Goal: Task Accomplishment & Management: Manage account settings

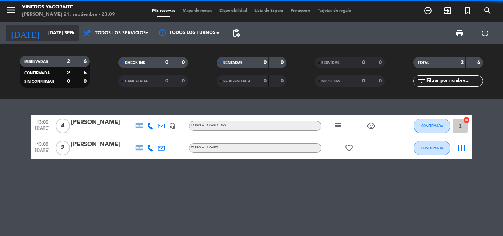
click at [70, 34] on icon "arrow_drop_down" at bounding box center [73, 33] width 9 height 9
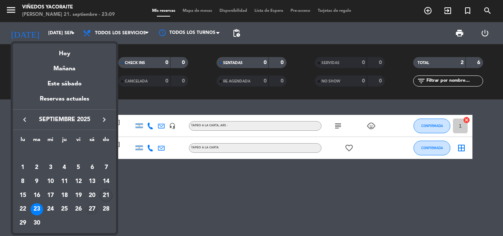
click at [91, 210] on div "27" at bounding box center [92, 209] width 13 height 13
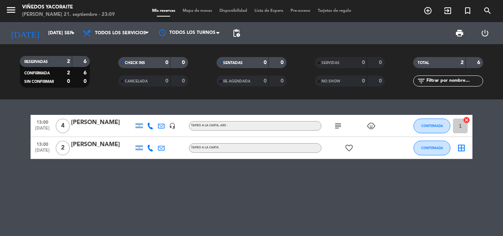
type input "sáb. [DATE]"
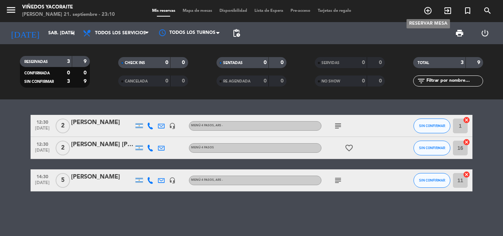
click at [426, 12] on icon "add_circle_outline" at bounding box center [428, 10] width 9 height 9
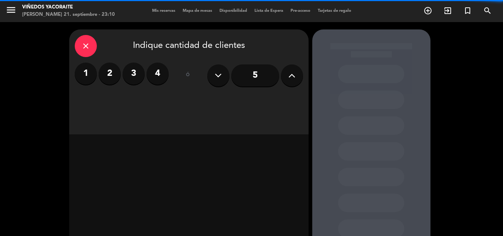
click at [287, 79] on button at bounding box center [292, 75] width 22 height 22
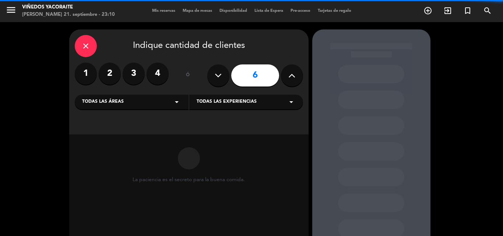
click at [287, 79] on button at bounding box center [292, 75] width 22 height 22
type input "7"
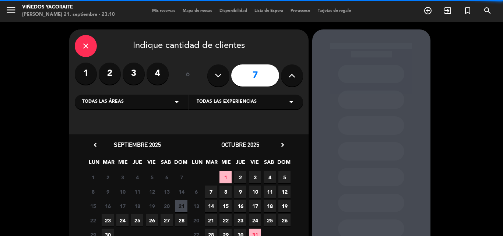
click at [181, 99] on icon "arrow_drop_down" at bounding box center [176, 102] width 9 height 9
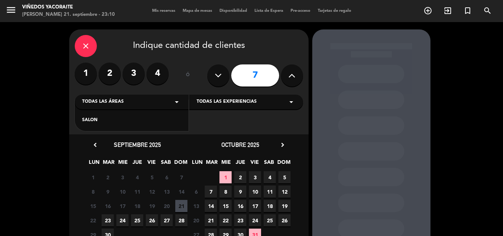
click at [159, 121] on div "SALON" at bounding box center [131, 120] width 99 height 7
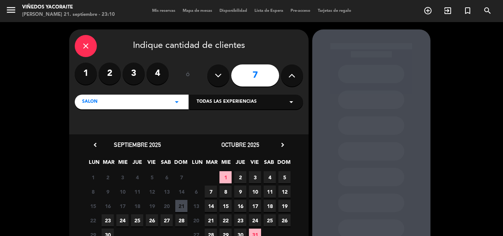
click at [166, 221] on span "27" at bounding box center [167, 220] width 12 height 12
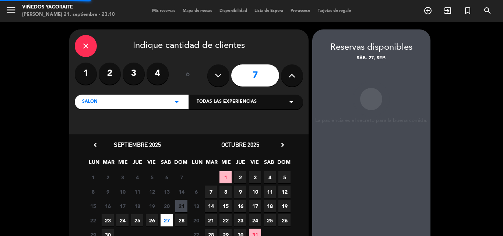
scroll to position [29, 0]
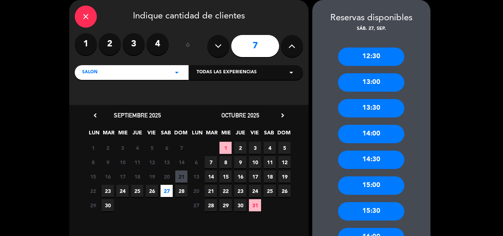
click at [360, 54] on div "12:30" at bounding box center [371, 57] width 66 height 18
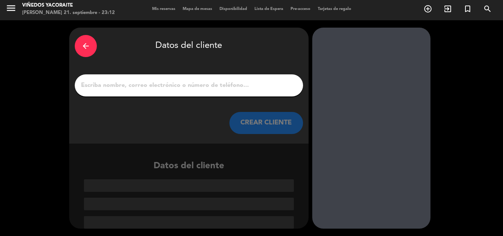
scroll to position [2, 0]
click at [201, 85] on input "1" at bounding box center [188, 85] width 217 height 10
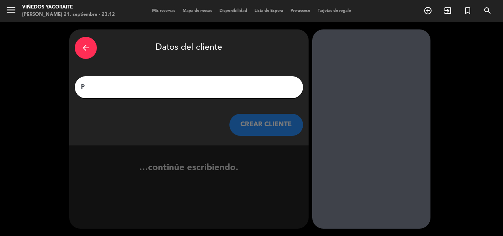
scroll to position [0, 0]
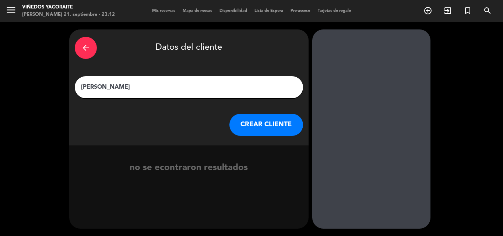
type input "[PERSON_NAME]"
click at [258, 126] on button "CREAR CLIENTE" at bounding box center [267, 125] width 74 height 22
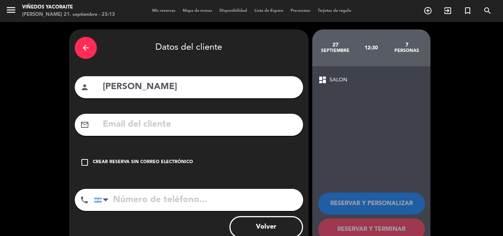
paste input "[PHONE_NUMBER]"
type input "[PHONE_NUMBER]"
click at [86, 163] on icon "check_box_outline_blank" at bounding box center [84, 162] width 9 height 9
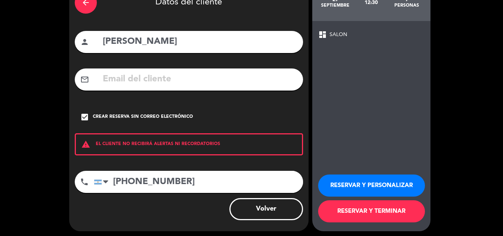
scroll to position [48, 0]
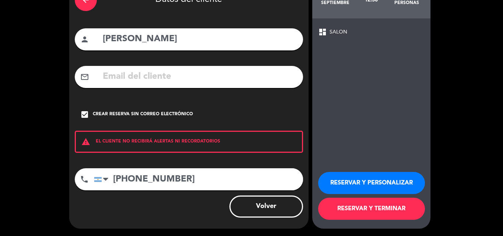
click at [101, 115] on div "Crear reserva sin correo electrónico" at bounding box center [143, 114] width 100 height 7
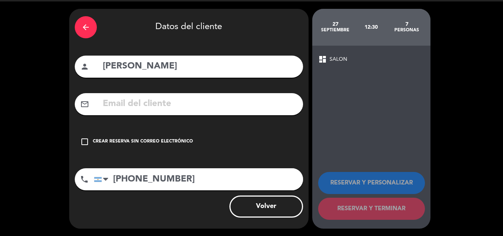
click at [84, 144] on icon "check_box_outline_blank" at bounding box center [84, 141] width 9 height 9
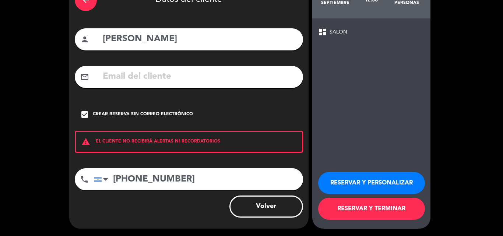
click at [381, 187] on button "RESERVAR Y PERSONALIZAR" at bounding box center [371, 183] width 107 height 22
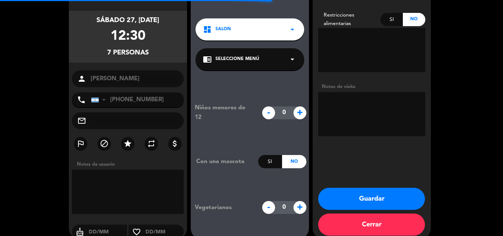
scroll to position [29, 0]
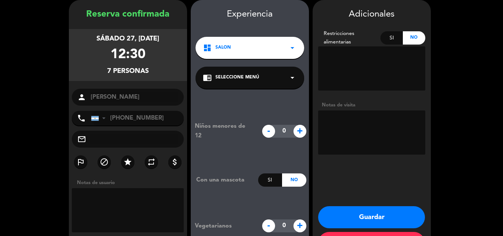
click at [394, 39] on div "Si" at bounding box center [392, 37] width 22 height 13
click at [341, 60] on textarea at bounding box center [371, 68] width 107 height 44
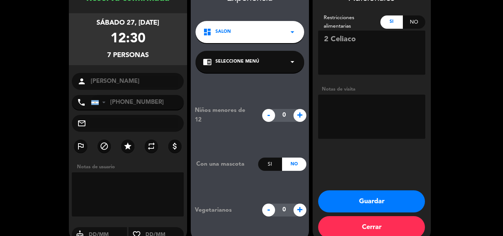
scroll to position [59, 0]
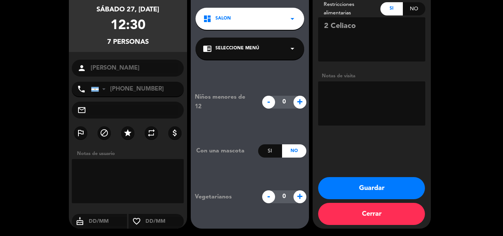
type textarea "2 Celiaco"
click at [359, 187] on button "Guardar" at bounding box center [371, 188] width 107 height 22
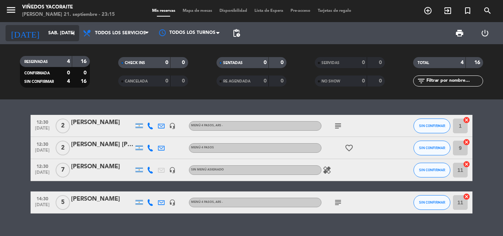
click at [63, 27] on input "sáb. [DATE]" at bounding box center [76, 33] width 62 height 13
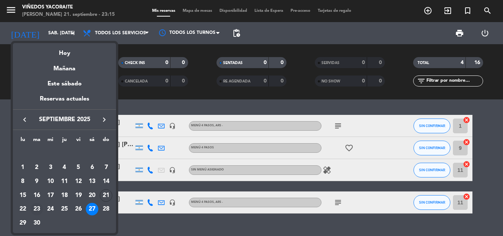
click at [39, 209] on div "23" at bounding box center [37, 209] width 13 height 13
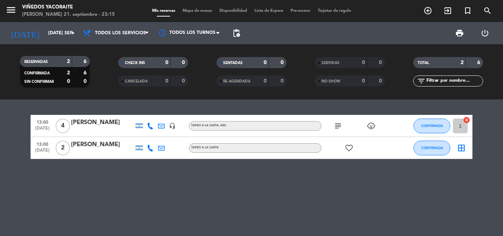
click at [339, 124] on icon "subject" at bounding box center [338, 126] width 9 height 9
click at [369, 126] on icon "child_care" at bounding box center [371, 126] width 9 height 9
click at [349, 151] on icon "favorite_border" at bounding box center [349, 148] width 9 height 9
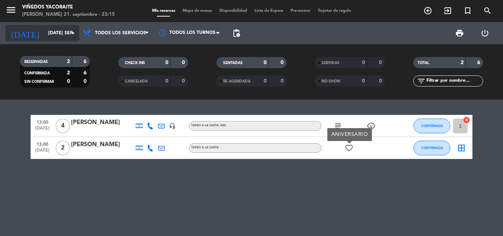
click at [57, 35] on input "[DATE] sep." at bounding box center [76, 33] width 62 height 13
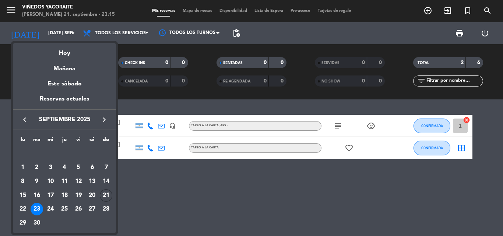
click at [54, 211] on div "24" at bounding box center [50, 209] width 13 height 13
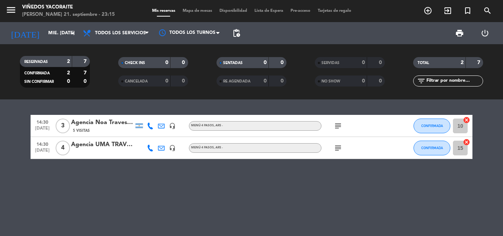
click at [337, 126] on icon "subject" at bounding box center [338, 126] width 9 height 9
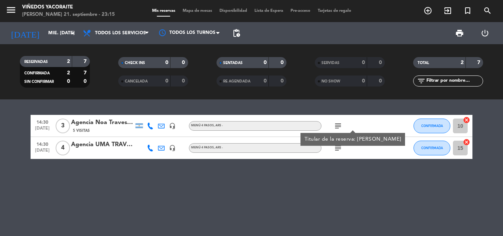
click at [335, 150] on icon "subject" at bounding box center [338, 148] width 9 height 9
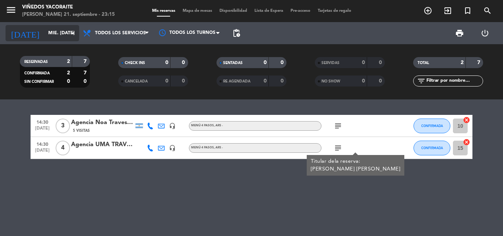
click at [70, 37] on icon "arrow_drop_down" at bounding box center [73, 33] width 9 height 9
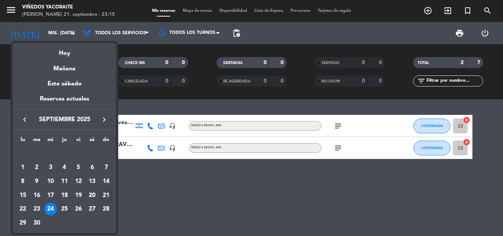
click at [67, 208] on div "25" at bounding box center [64, 209] width 13 height 13
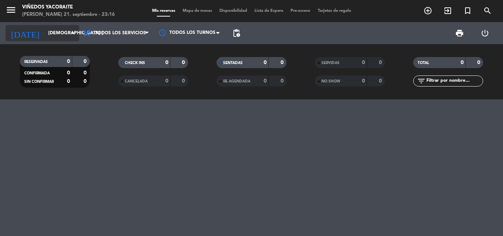
click at [67, 33] on input "[DEMOGRAPHIC_DATA] [DATE]" at bounding box center [76, 33] width 62 height 13
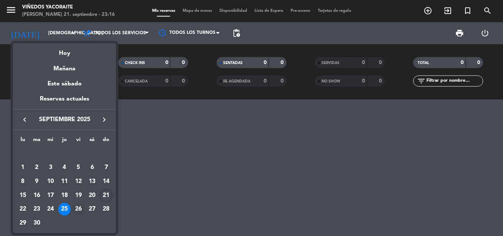
click at [75, 208] on div "26" at bounding box center [78, 209] width 13 height 13
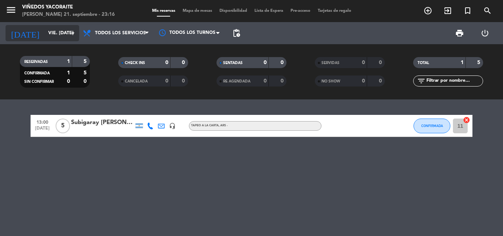
click at [69, 36] on icon "arrow_drop_down" at bounding box center [73, 33] width 9 height 9
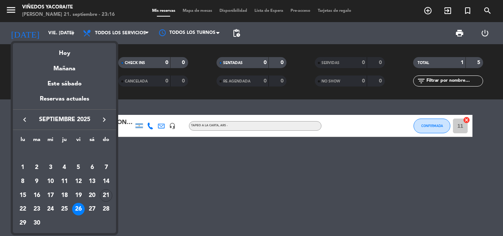
click at [166, 183] on div at bounding box center [251, 118] width 503 height 236
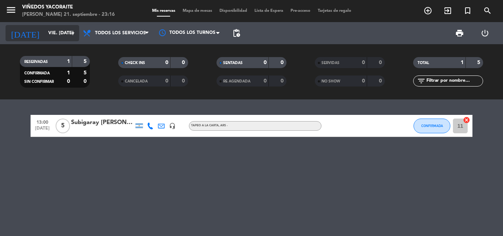
click at [72, 35] on icon "arrow_drop_down" at bounding box center [73, 33] width 9 height 9
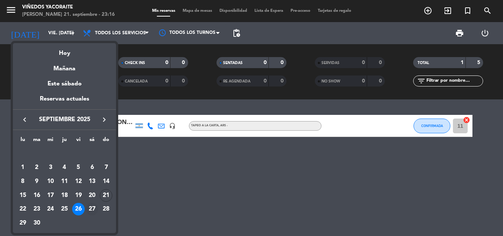
click at [88, 211] on div "27" at bounding box center [92, 209] width 13 height 13
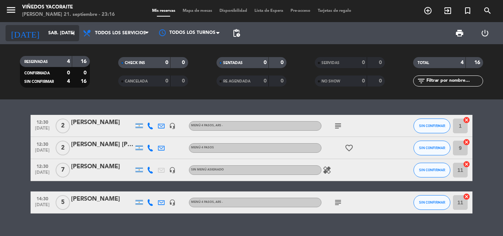
click at [67, 29] on input "sáb. [DATE]" at bounding box center [76, 33] width 62 height 13
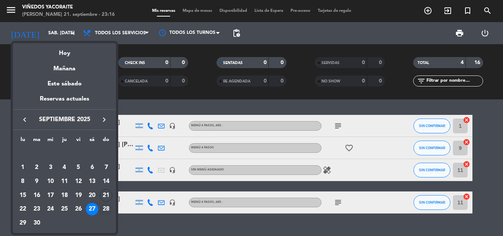
click at [106, 212] on div "28" at bounding box center [106, 209] width 13 height 13
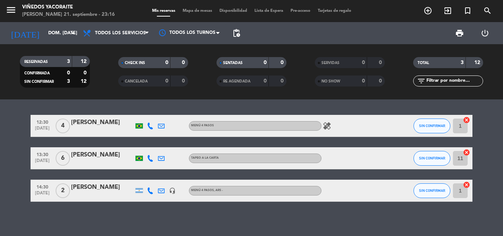
click at [328, 129] on icon "healing" at bounding box center [327, 126] width 9 height 9
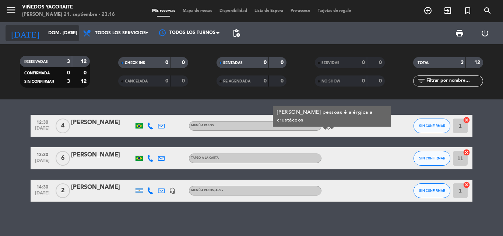
click at [74, 32] on icon "arrow_drop_down" at bounding box center [73, 33] width 9 height 9
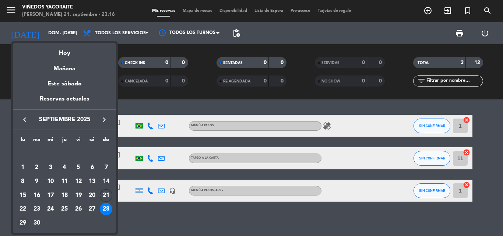
click at [28, 223] on div "29" at bounding box center [23, 223] width 13 height 13
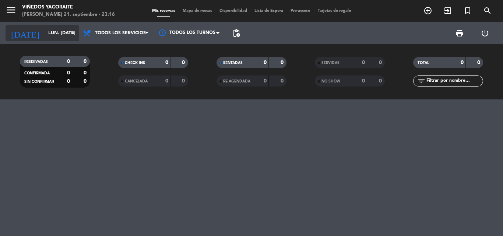
click at [60, 35] on input "lun. [DATE]" at bounding box center [76, 33] width 62 height 13
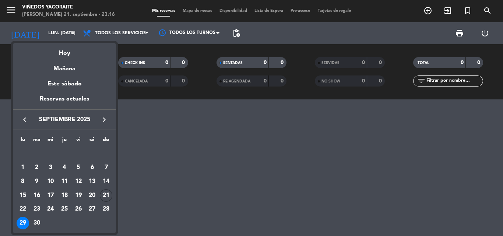
click at [277, 216] on div at bounding box center [251, 118] width 503 height 236
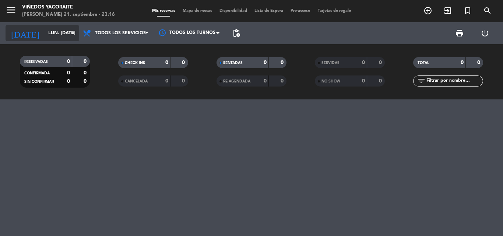
click at [77, 31] on input "lun. [DATE]" at bounding box center [76, 33] width 62 height 13
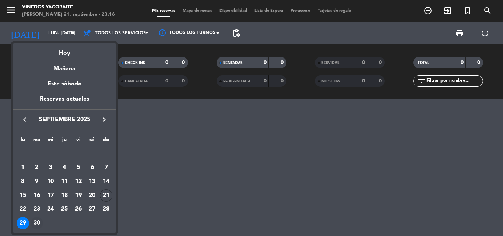
click at [38, 224] on div "30" at bounding box center [37, 223] width 13 height 13
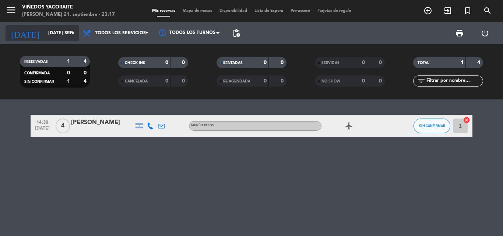
click at [69, 32] on icon "arrow_drop_down" at bounding box center [73, 33] width 9 height 9
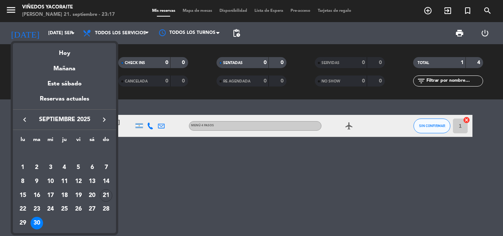
drag, startPoint x: 66, startPoint y: 209, endPoint x: 64, endPoint y: 213, distance: 4.3
click at [66, 210] on div "25" at bounding box center [64, 209] width 13 height 13
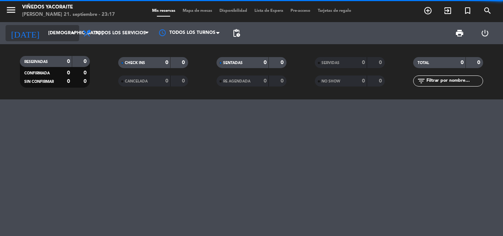
click at [63, 38] on input "[DEMOGRAPHIC_DATA] [DATE]" at bounding box center [76, 33] width 62 height 13
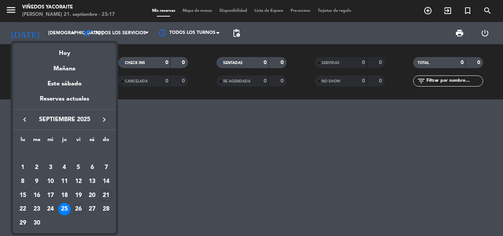
click at [81, 207] on div "26" at bounding box center [78, 209] width 13 height 13
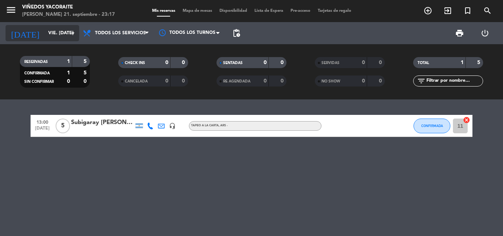
click at [71, 38] on input "vie. [DATE]" at bounding box center [76, 33] width 62 height 13
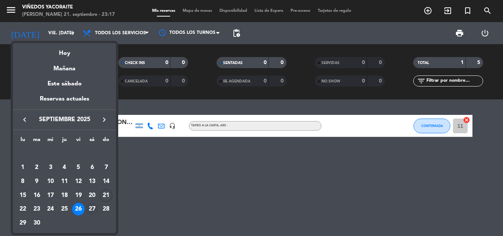
click at [87, 210] on div "27" at bounding box center [92, 209] width 13 height 13
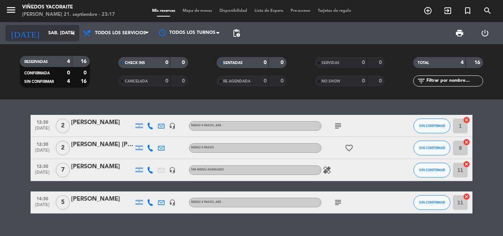
click at [68, 36] on input "sáb. [DATE]" at bounding box center [76, 33] width 62 height 13
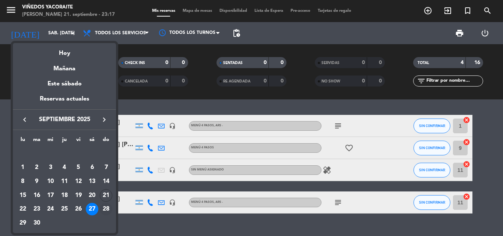
click at [102, 210] on div "28" at bounding box center [106, 209] width 13 height 13
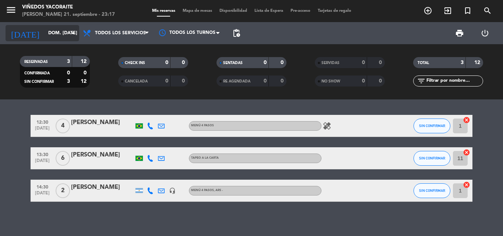
click at [70, 38] on input "dom. [DATE]" at bounding box center [76, 33] width 62 height 13
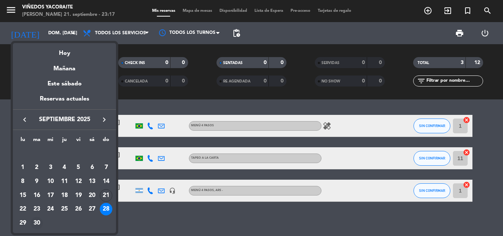
click at [37, 221] on div "30" at bounding box center [37, 223] width 13 height 13
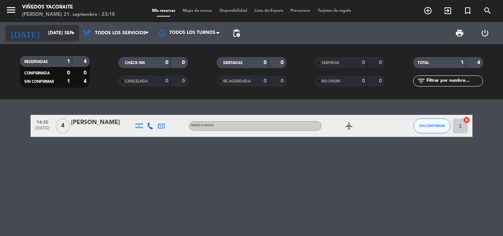
click at [54, 36] on input "[DATE] sep." at bounding box center [76, 33] width 62 height 13
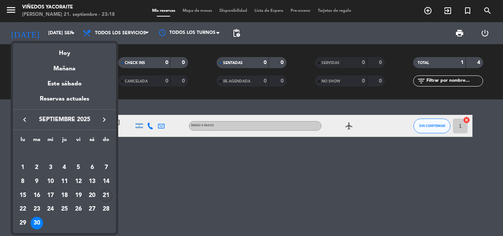
click at [105, 120] on icon "keyboard_arrow_right" at bounding box center [104, 119] width 9 height 9
click at [150, 169] on div at bounding box center [251, 118] width 503 height 236
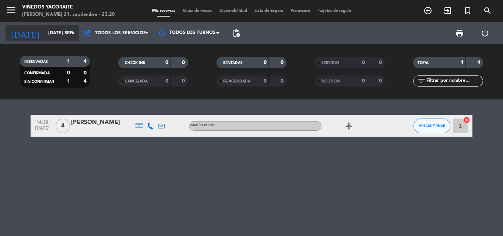
click at [64, 31] on input "[DATE] sep." at bounding box center [76, 33] width 62 height 13
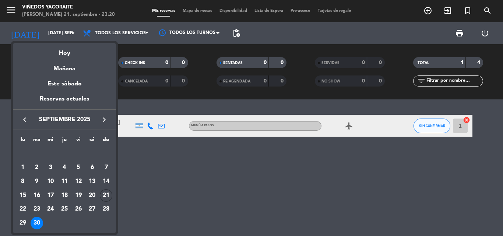
click at [104, 120] on icon "keyboard_arrow_right" at bounding box center [104, 119] width 9 height 9
click at [52, 168] on div "1" at bounding box center [50, 167] width 13 height 13
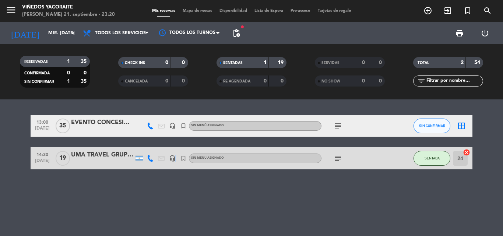
click at [175, 158] on icon "headset_mic" at bounding box center [172, 158] width 7 height 7
click at [173, 120] on div "headset_mic" at bounding box center [172, 126] width 11 height 22
click at [174, 124] on icon "headset_mic" at bounding box center [172, 126] width 7 height 7
click at [182, 125] on icon "turned_in_not" at bounding box center [183, 126] width 7 height 7
click at [181, 160] on icon "turned_in_not" at bounding box center [183, 158] width 7 height 7
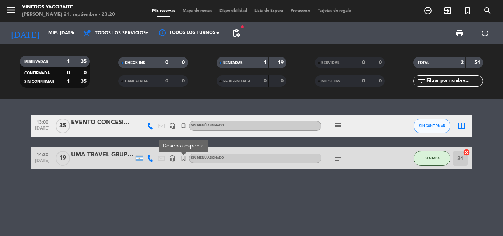
click at [340, 160] on icon "subject" at bounding box center [338, 158] width 9 height 9
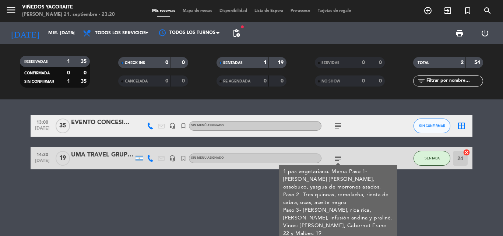
scroll to position [4, 0]
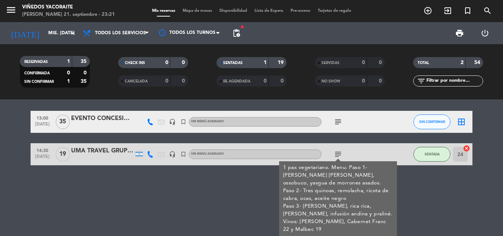
click at [336, 123] on icon "subject" at bounding box center [338, 122] width 9 height 9
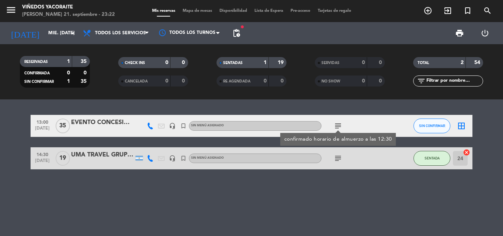
click at [90, 132] on div at bounding box center [102, 131] width 63 height 6
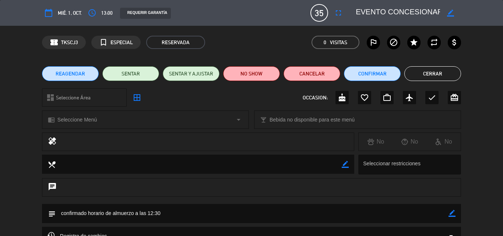
click at [384, 15] on textarea at bounding box center [398, 12] width 84 height 13
click at [399, 13] on textarea at bounding box center [398, 12] width 84 height 13
click at [422, 76] on button "Cerrar" at bounding box center [433, 73] width 57 height 15
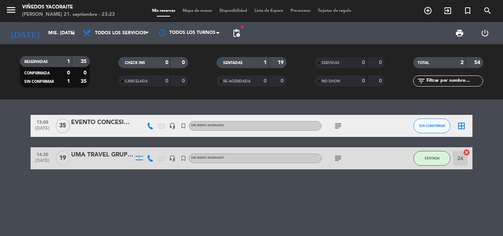
click at [339, 126] on icon "subject" at bounding box center [338, 126] width 9 height 9
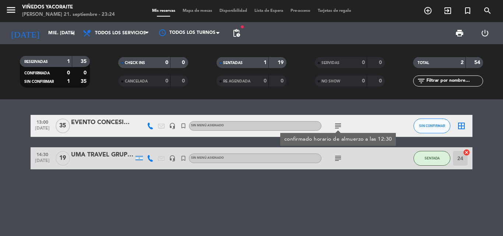
click at [338, 156] on icon "subject" at bounding box center [338, 158] width 9 height 9
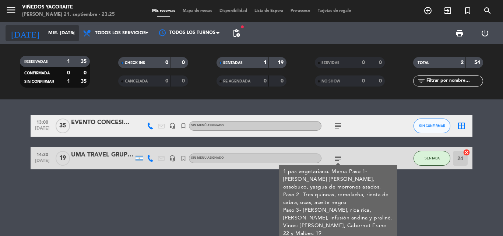
click at [52, 34] on input "mié. [DATE]" at bounding box center [76, 33] width 62 height 13
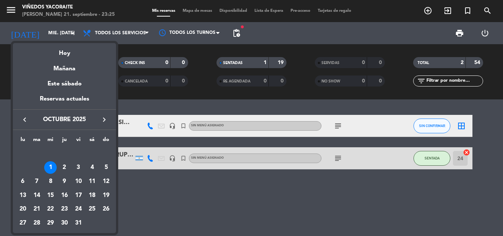
click at [64, 168] on div "2" at bounding box center [64, 167] width 13 height 13
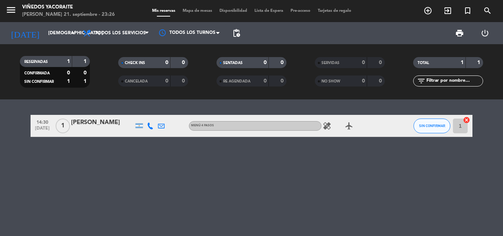
click at [326, 126] on icon "healing" at bounding box center [327, 126] width 9 height 9
click at [51, 30] on input "[DEMOGRAPHIC_DATA] [DATE]" at bounding box center [76, 33] width 62 height 13
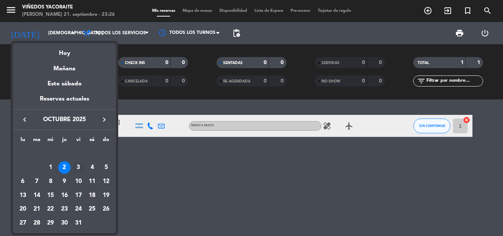
click at [77, 169] on div "3" at bounding box center [78, 167] width 13 height 13
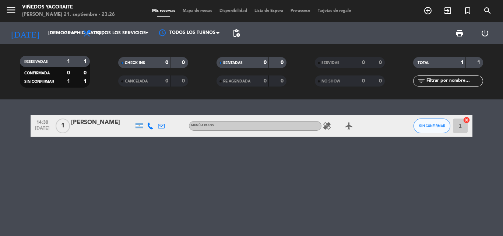
type input "vie. [DATE]"
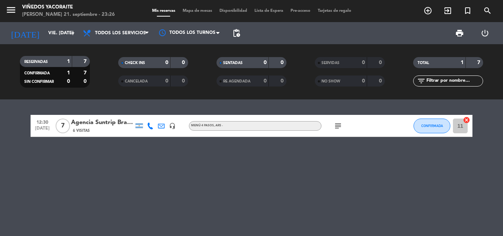
click at [101, 128] on div "6 Visitas" at bounding box center [102, 130] width 63 height 6
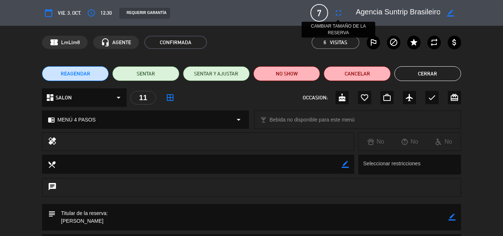
click at [335, 15] on icon "fullscreen" at bounding box center [338, 12] width 9 height 9
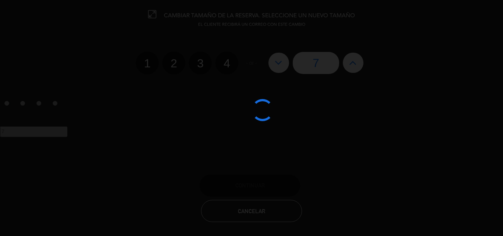
click at [351, 66] on div at bounding box center [251, 118] width 503 height 236
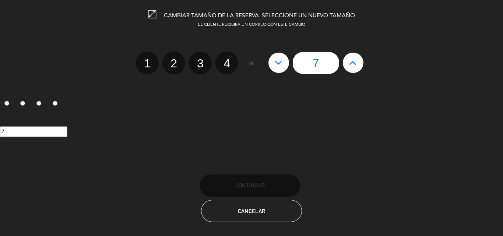
click at [353, 65] on icon at bounding box center [353, 63] width 8 height 12
type input "8"
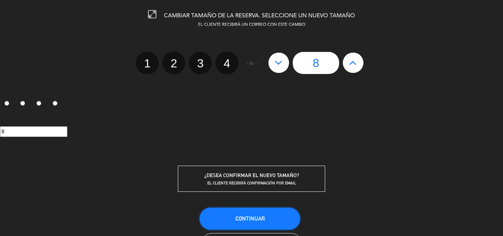
click at [256, 217] on span "Continuar" at bounding box center [249, 219] width 29 height 6
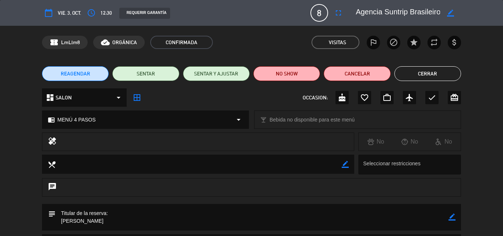
click at [423, 78] on button "Cerrar" at bounding box center [428, 73] width 67 height 15
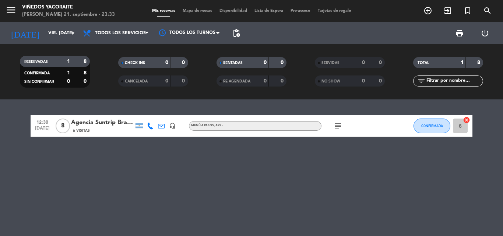
click at [97, 129] on div "6 Visitas" at bounding box center [102, 130] width 63 height 6
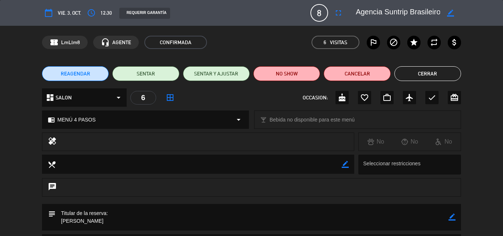
click at [426, 77] on button "Cerrar" at bounding box center [428, 73] width 67 height 15
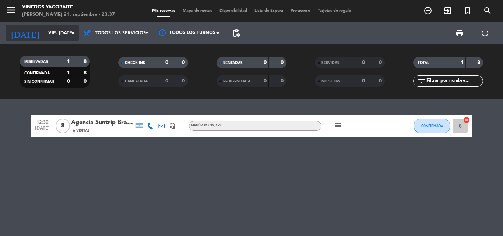
click at [63, 34] on input "vie. [DATE]" at bounding box center [76, 33] width 62 height 13
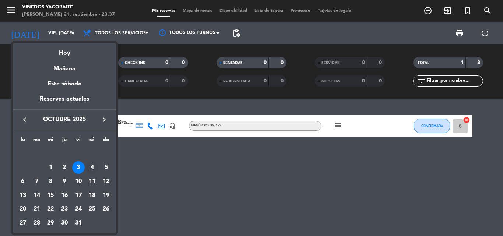
click at [92, 165] on div "4" at bounding box center [92, 167] width 13 height 13
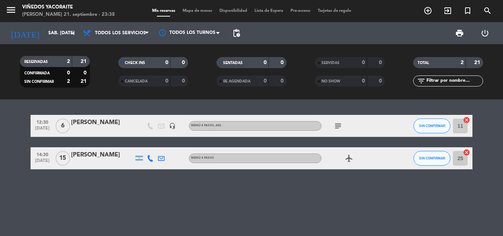
click at [175, 125] on icon "headset_mic" at bounding box center [172, 126] width 7 height 7
click at [347, 126] on div "subject" at bounding box center [355, 126] width 66 height 22
click at [334, 126] on icon "subject" at bounding box center [338, 126] width 9 height 9
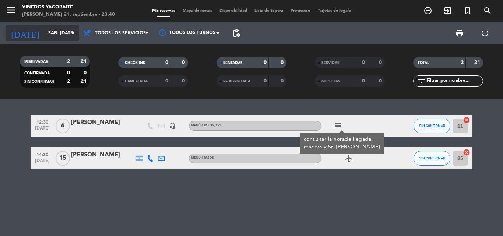
click at [45, 29] on input "sáb. [DATE]" at bounding box center [76, 33] width 62 height 13
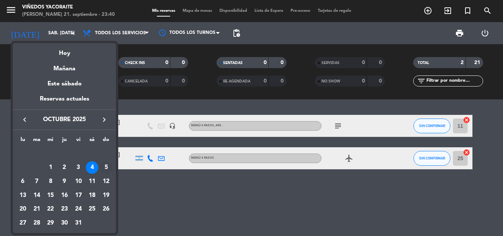
click at [106, 167] on div "5" at bounding box center [106, 167] width 13 height 13
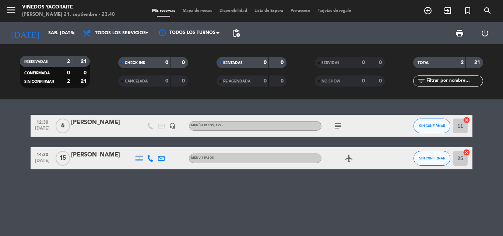
type input "dom. [DATE]"
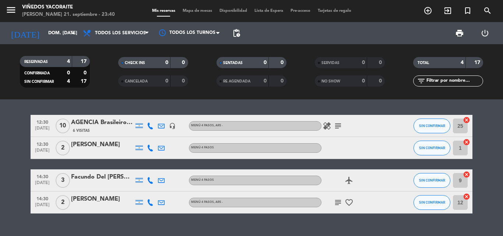
click at [116, 124] on div "AGENCIA Brasileiros [PERSON_NAME][GEOGRAPHIC_DATA]" at bounding box center [102, 123] width 63 height 10
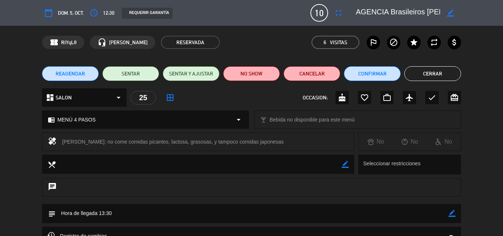
click at [416, 73] on button "Cerrar" at bounding box center [433, 73] width 57 height 15
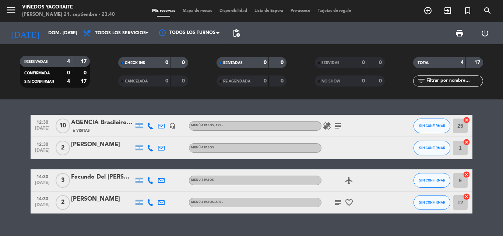
click at [176, 126] on div "headset_mic" at bounding box center [172, 126] width 11 height 22
click at [171, 126] on icon "headset_mic" at bounding box center [172, 126] width 7 height 7
click at [328, 127] on icon "healing" at bounding box center [327, 126] width 9 height 9
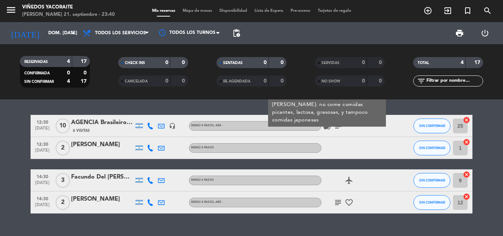
click at [336, 127] on icon "subject" at bounding box center [338, 126] width 9 height 9
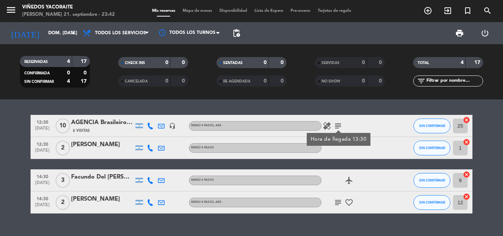
click at [331, 128] on icon "healing" at bounding box center [327, 126] width 9 height 9
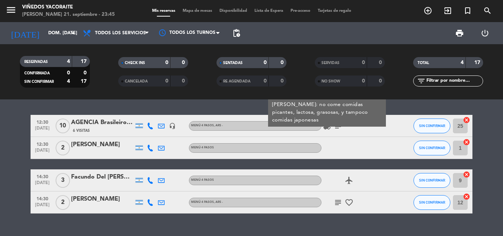
click at [337, 201] on icon "subject" at bounding box center [338, 202] width 9 height 9
